Goal: Check status: Check status

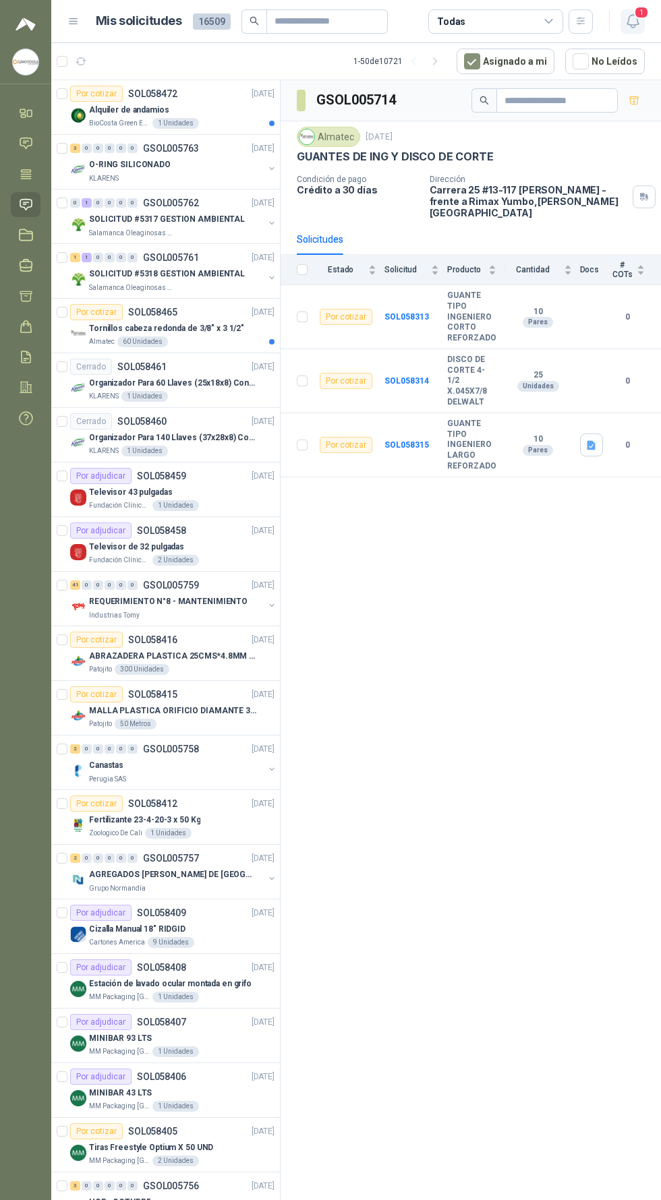
click at [637, 9] on span "1" at bounding box center [641, 12] width 15 height 13
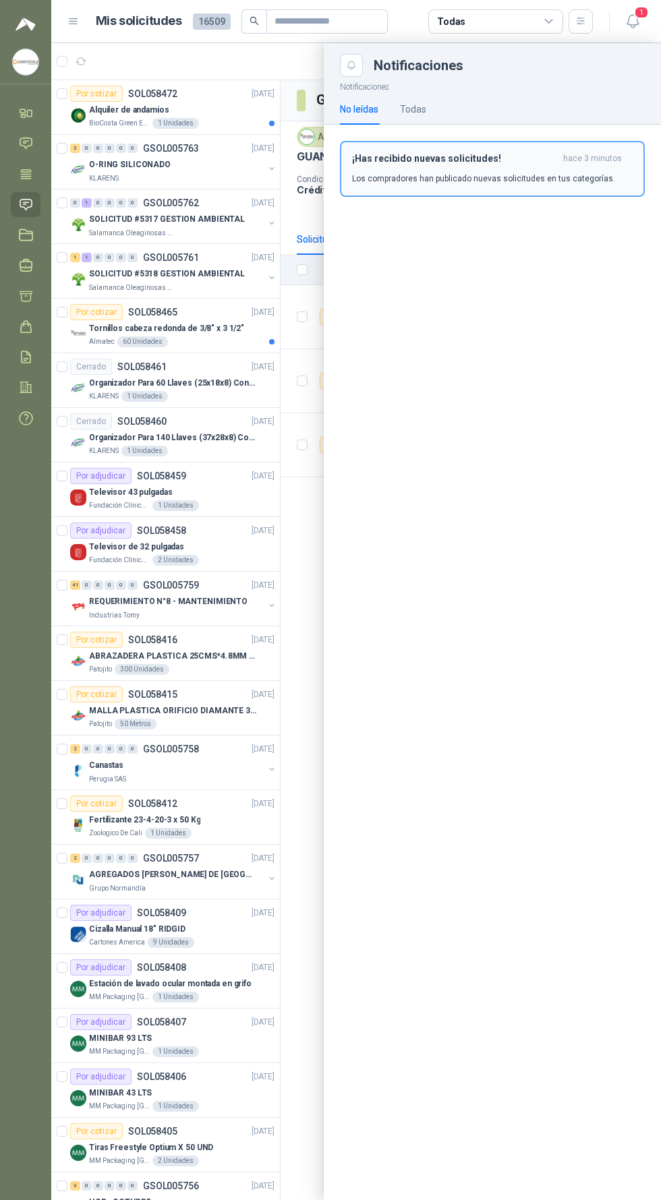
click at [585, 158] on span "hace 3 minutos" at bounding box center [592, 158] width 59 height 11
